Goal: Find specific page/section: Find specific page/section

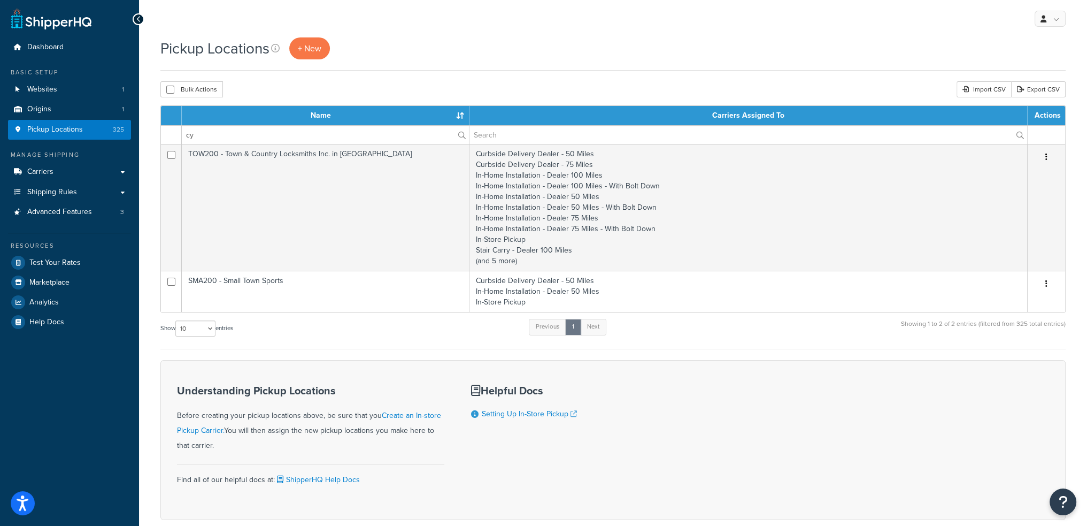
type input "c"
type input "b"
drag, startPoint x: 217, startPoint y: 125, endPoint x: 27, endPoint y: 121, distance: 189.3
click at [53, 121] on div "Dashboard Basic Setup Websites 1 Origins 1 Pickup Locations 325 Manage Shipping…" at bounding box center [543, 292] width 1087 height 584
type input "liberty safes"
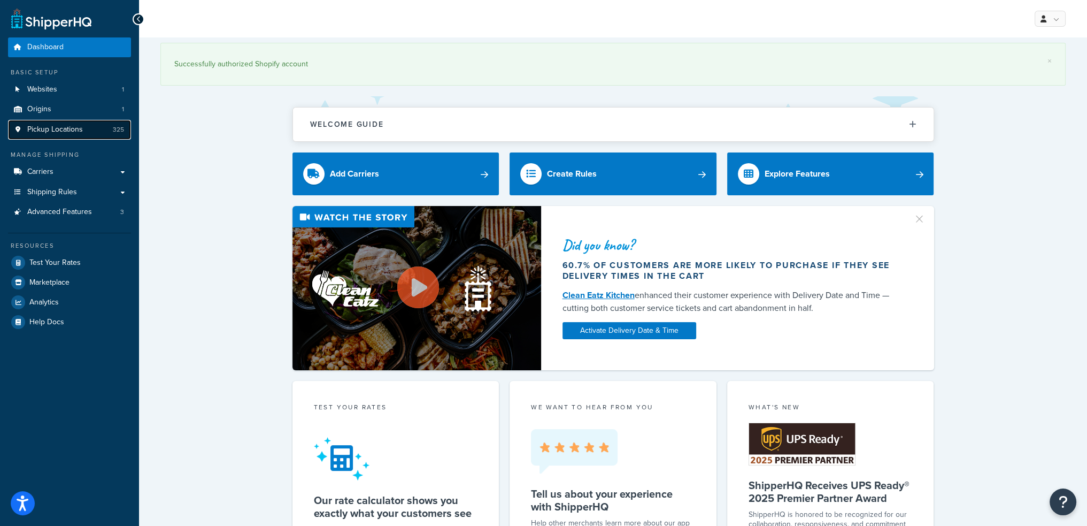
click at [75, 128] on span "Pickup Locations" at bounding box center [55, 129] width 56 height 9
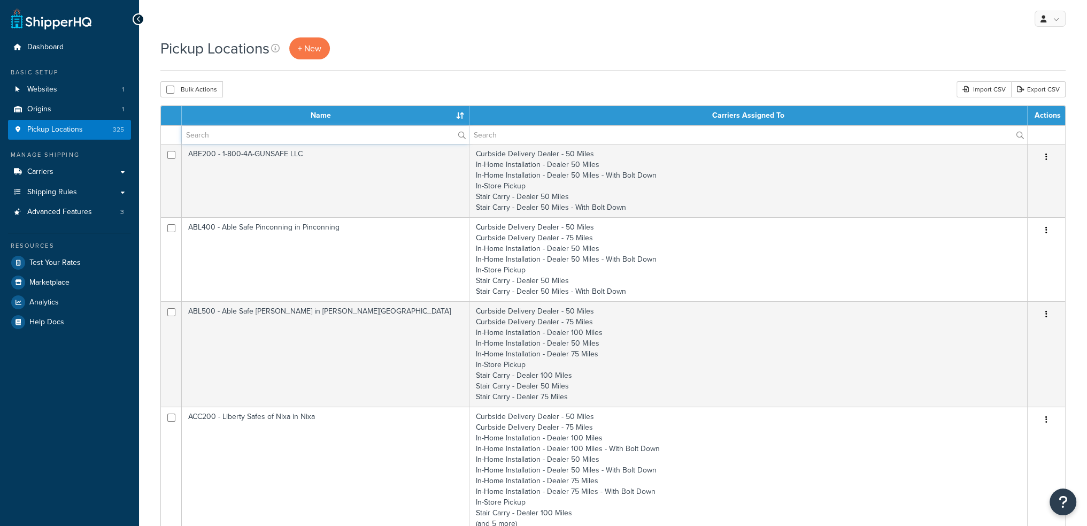
click at [228, 136] on input "text" at bounding box center [325, 135] width 287 height 18
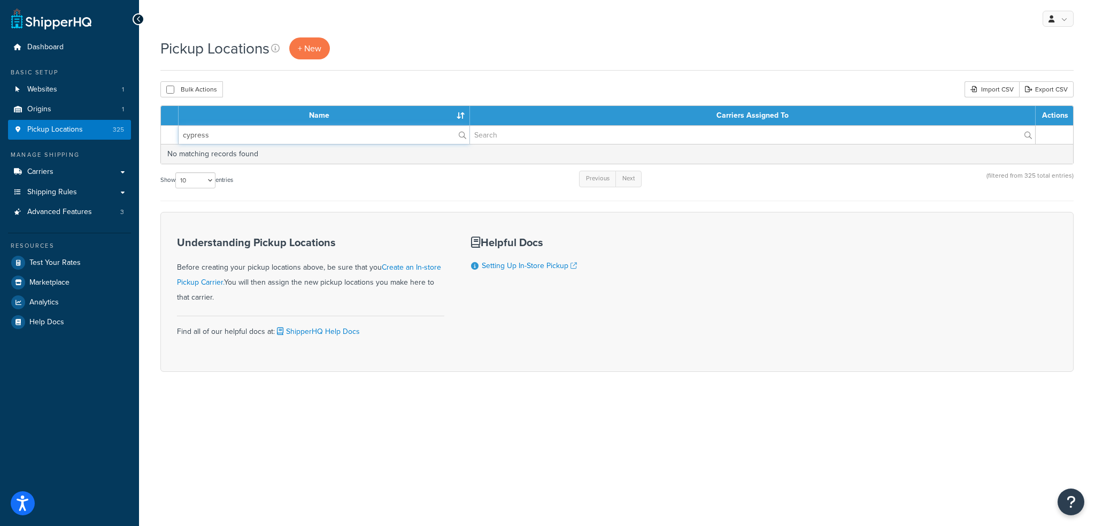
drag, startPoint x: 212, startPoint y: 136, endPoint x: 51, endPoint y: 132, distance: 160.4
click at [104, 129] on div "Dashboard Basic Setup Websites 1 Origins 1 Pickup Locations 325 Manage Shipping…" at bounding box center [547, 263] width 1095 height 526
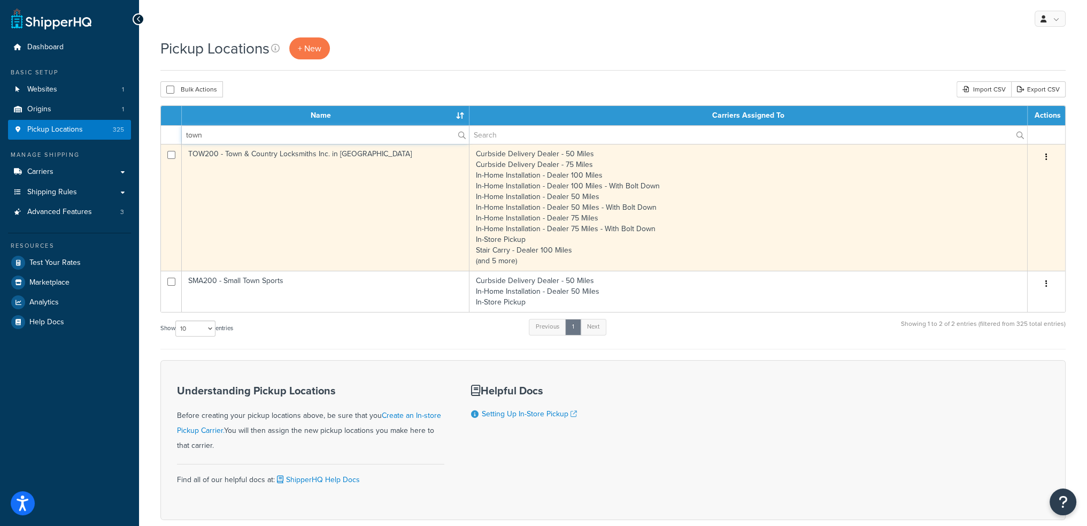
type input "town"
click at [342, 197] on td "TOW200 - Town & Country Locksmiths Inc. in [GEOGRAPHIC_DATA]" at bounding box center [326, 207] width 288 height 127
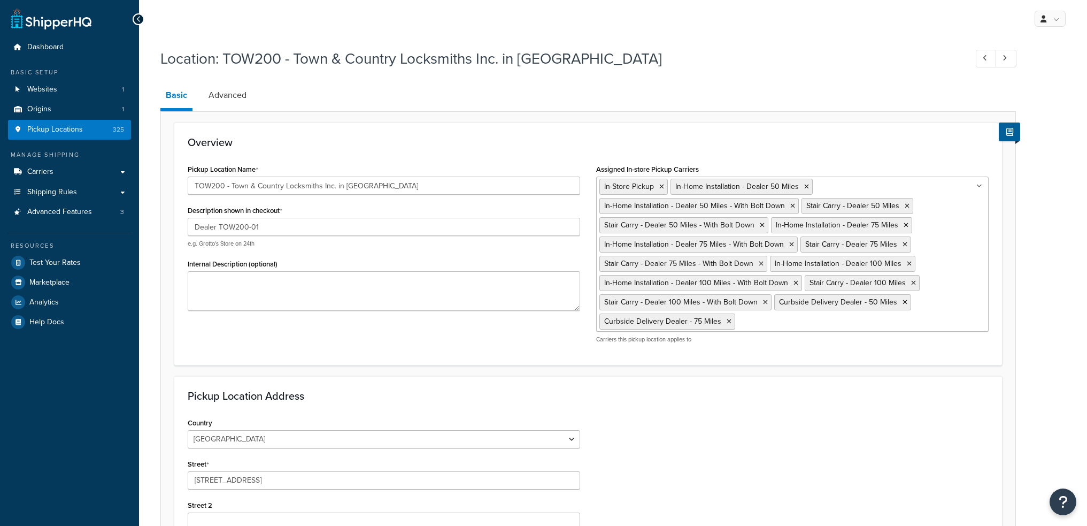
select select "42"
